Goal: Task Accomplishment & Management: Complete application form

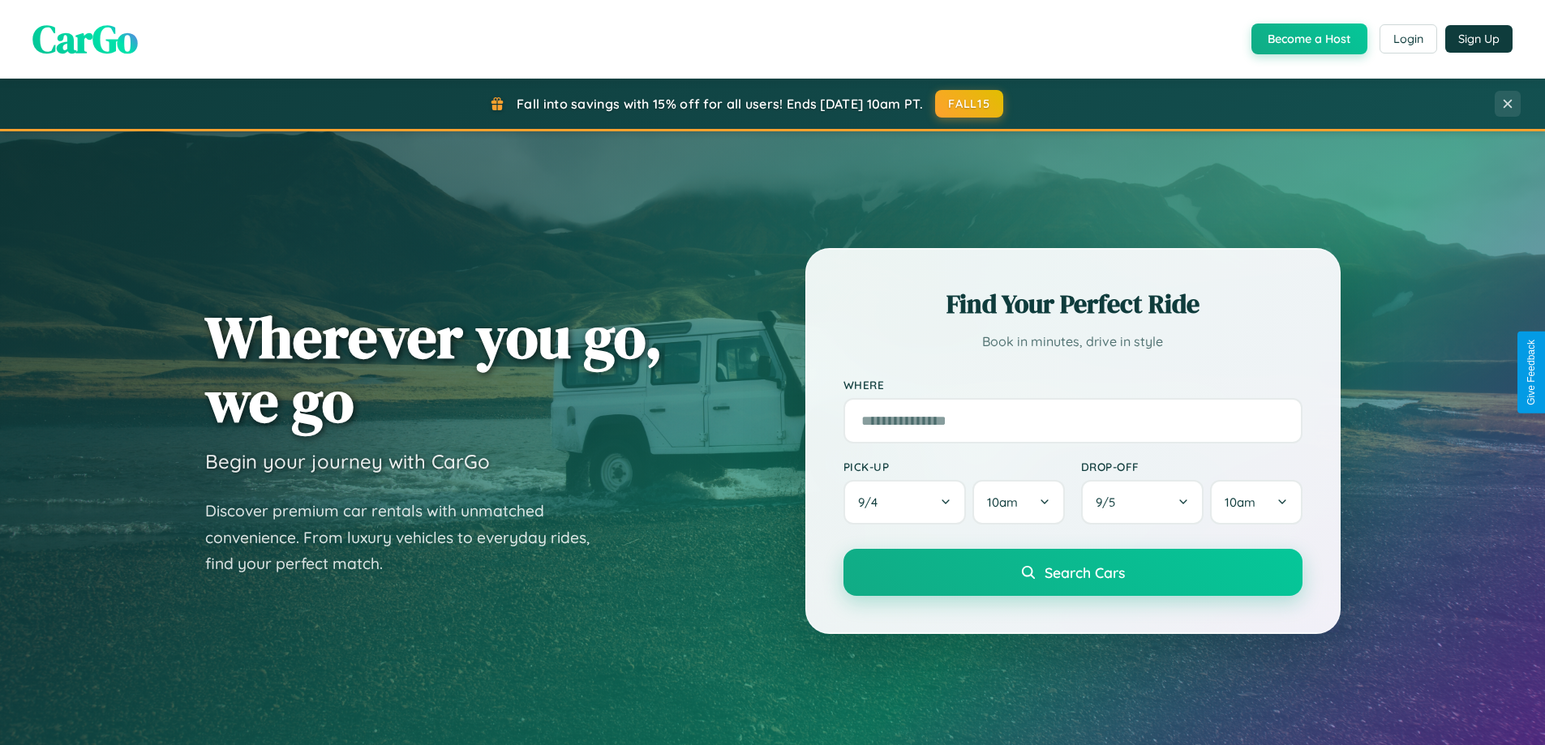
scroll to position [3121, 0]
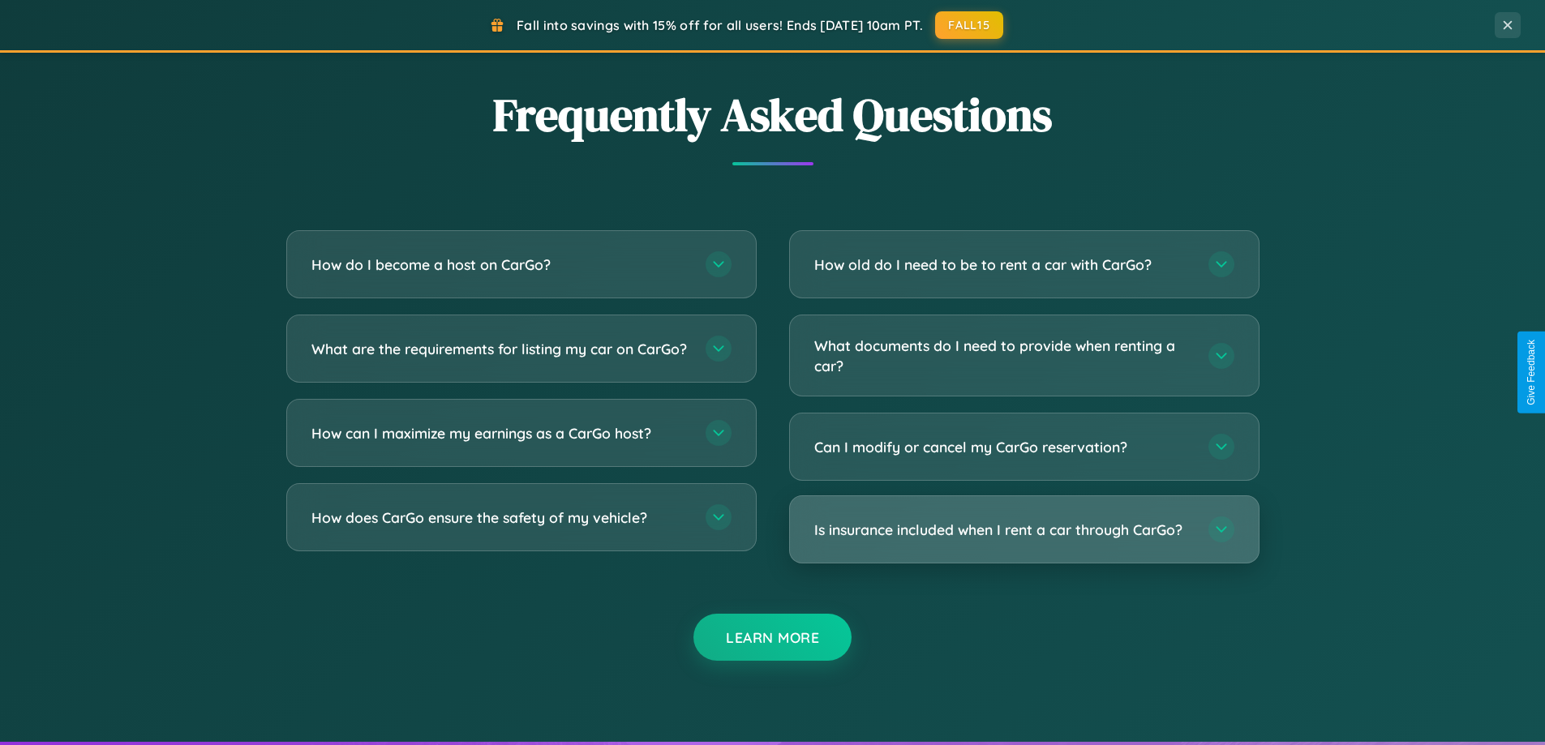
click at [1023, 530] on h3 "Is insurance included when I rent a car through CarGo?" at bounding box center [1003, 530] width 378 height 20
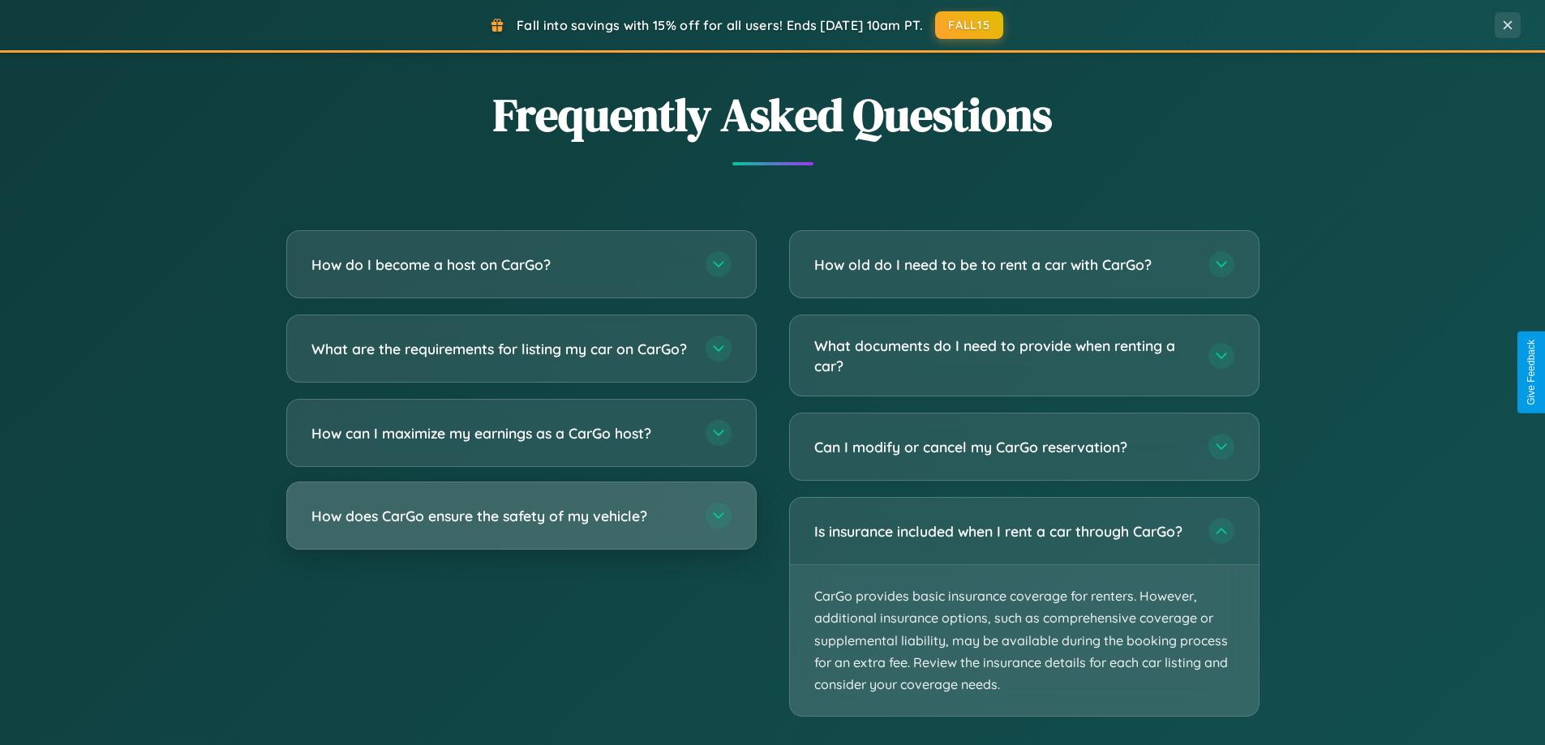
click at [521, 526] on h3 "How does CarGo ensure the safety of my vehicle?" at bounding box center [500, 516] width 378 height 20
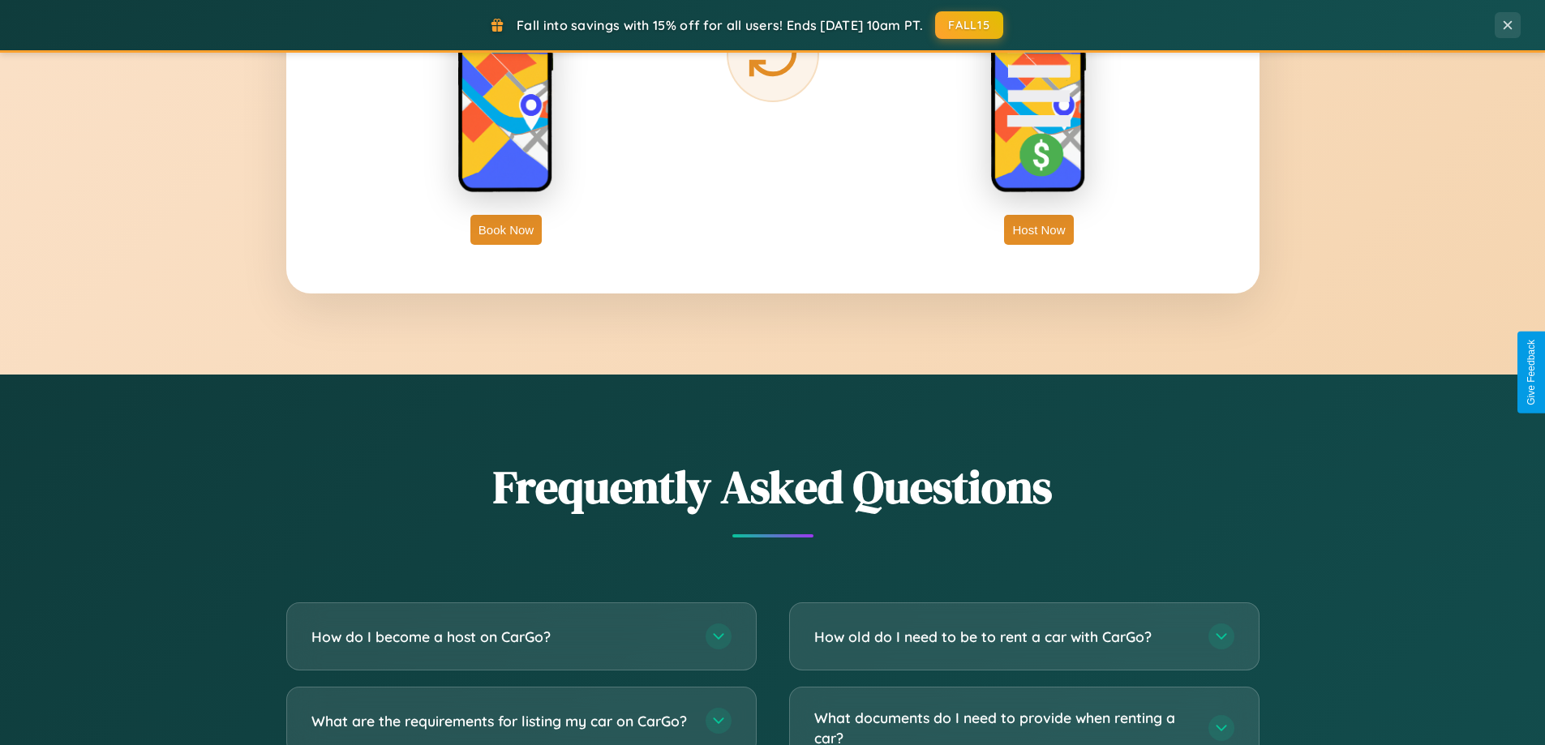
scroll to position [2606, 0]
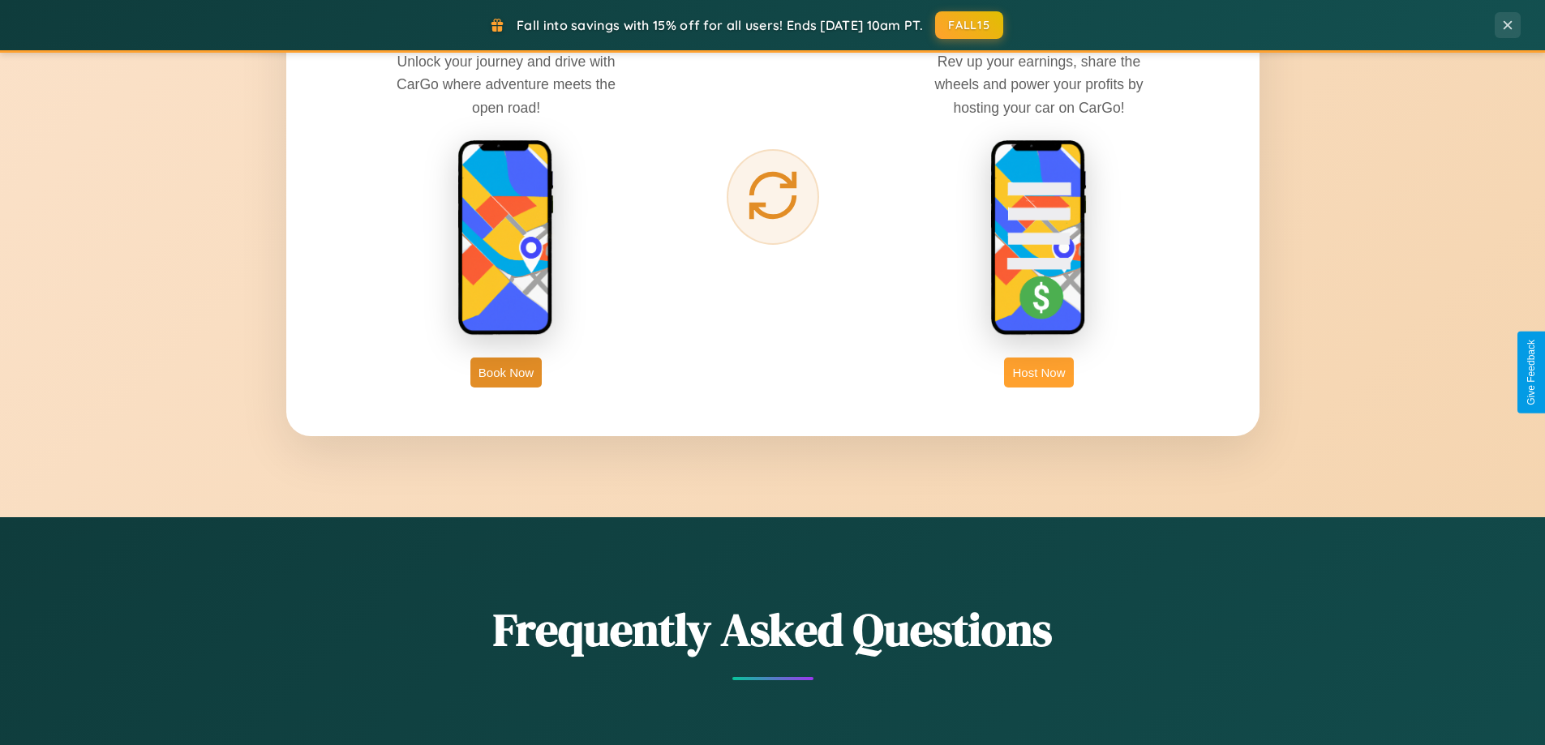
click at [1039, 372] on button "Host Now" at bounding box center [1038, 373] width 69 height 30
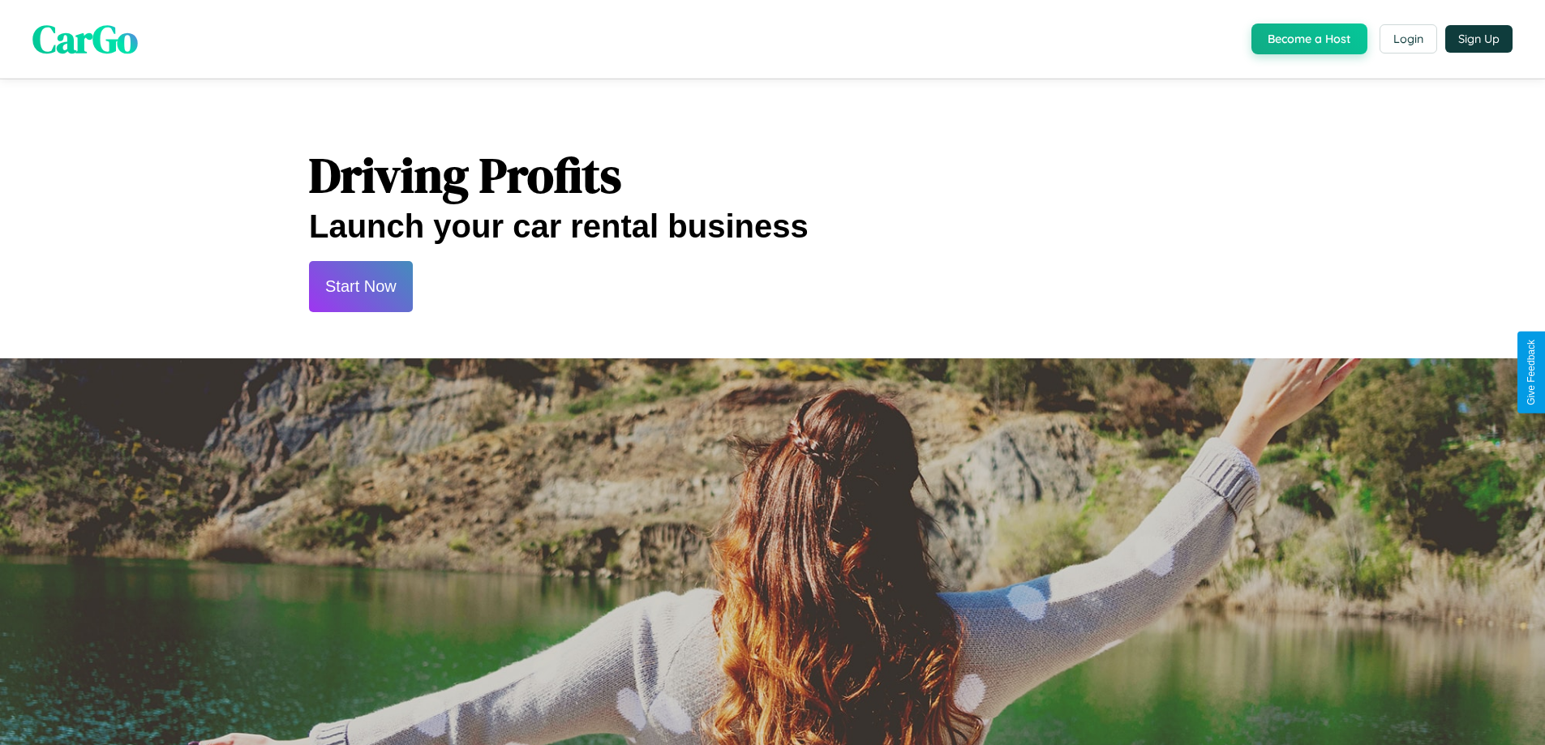
click at [360, 286] on button "Start Now" at bounding box center [361, 286] width 104 height 51
